Goal: Information Seeking & Learning: Understand process/instructions

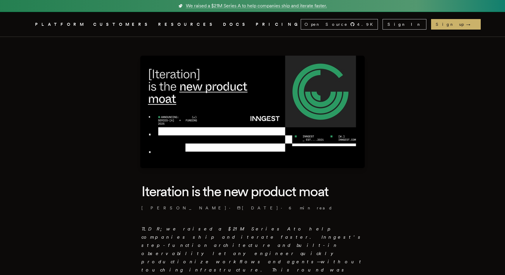
click at [140, 24] on icon "Global" at bounding box center [163, 46] width 46 height 50
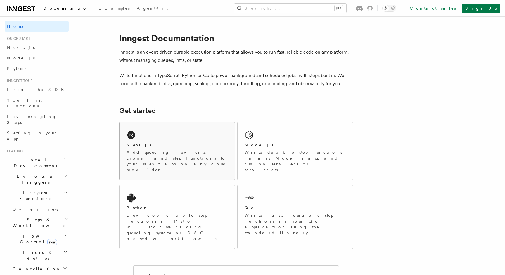
click at [145, 132] on div "Next.js Add queueing, events, crons, and step functions to your Next app on any…" at bounding box center [177, 151] width 115 height 58
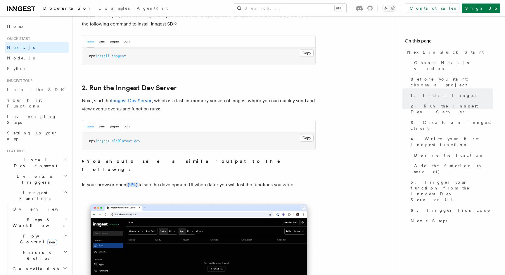
scroll to position [330, 0]
